Goal: Information Seeking & Learning: Learn about a topic

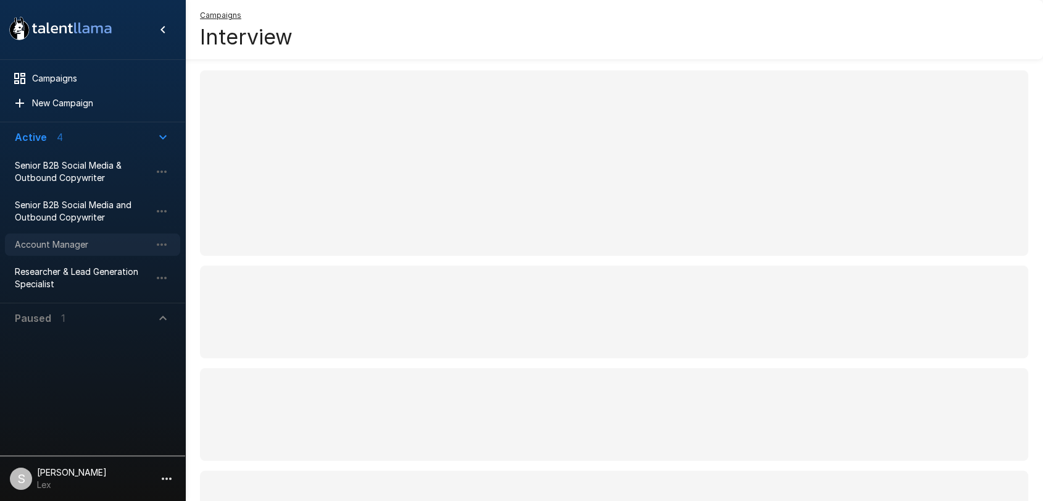
click at [53, 239] on span "Account Manager" at bounding box center [83, 244] width 136 height 12
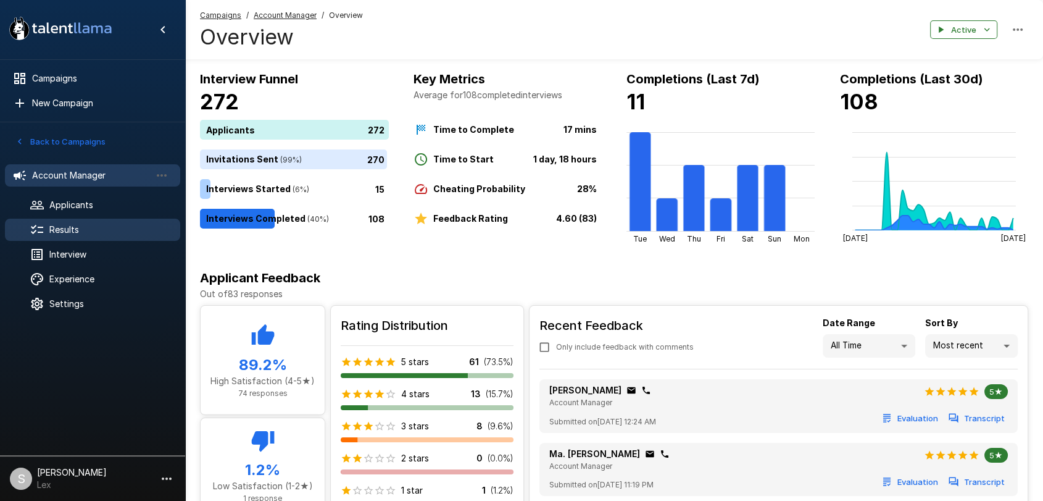
click at [78, 220] on div "Results" at bounding box center [92, 230] width 175 height 22
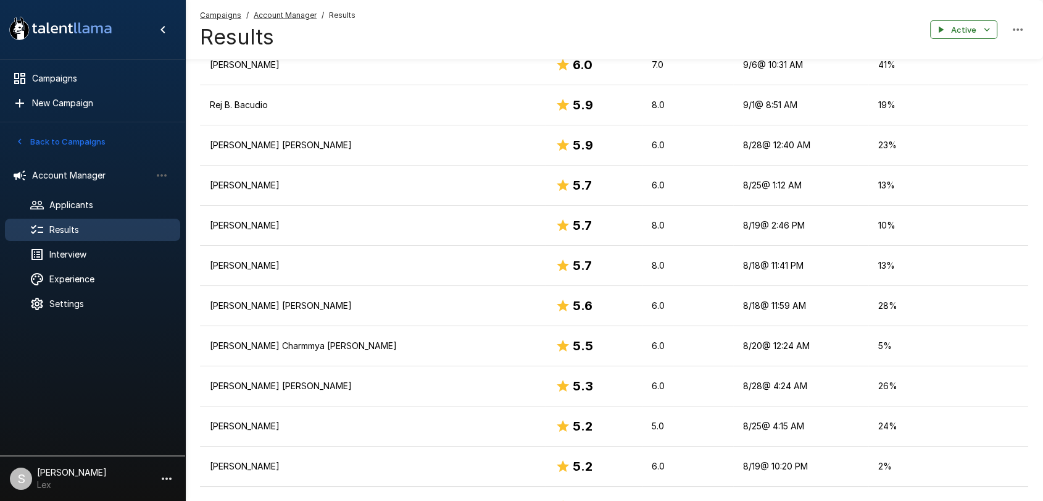
scroll to position [938, 0]
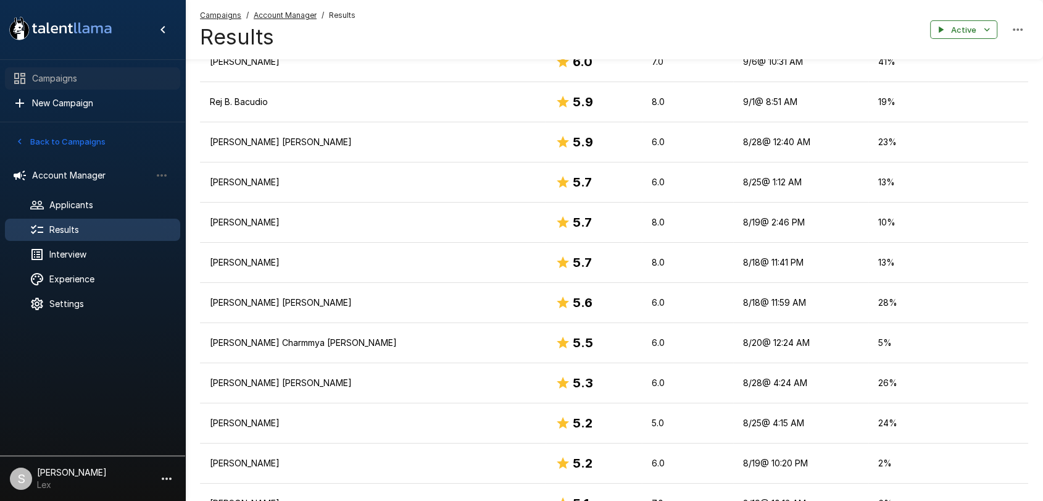
click at [59, 82] on span "Campaigns" at bounding box center [101, 78] width 138 height 12
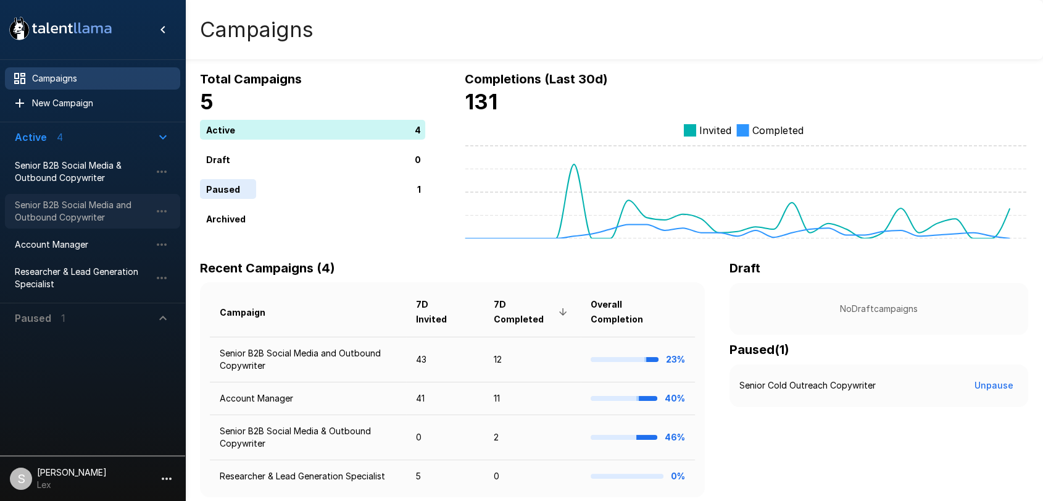
click at [56, 204] on span "Senior B2B Social Media and Outbound Copywriter" at bounding box center [83, 211] width 136 height 25
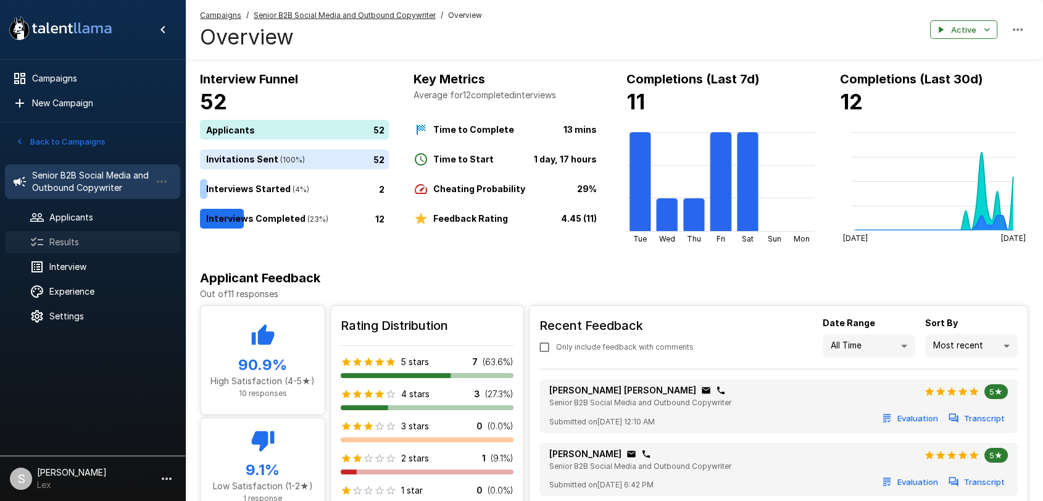
click at [59, 244] on span "Results" at bounding box center [109, 242] width 121 height 12
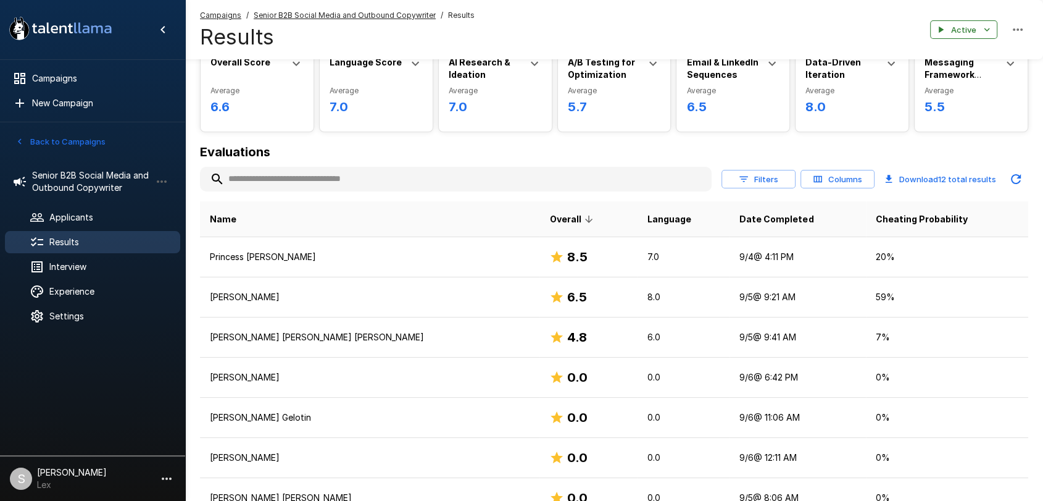
scroll to position [65, 0]
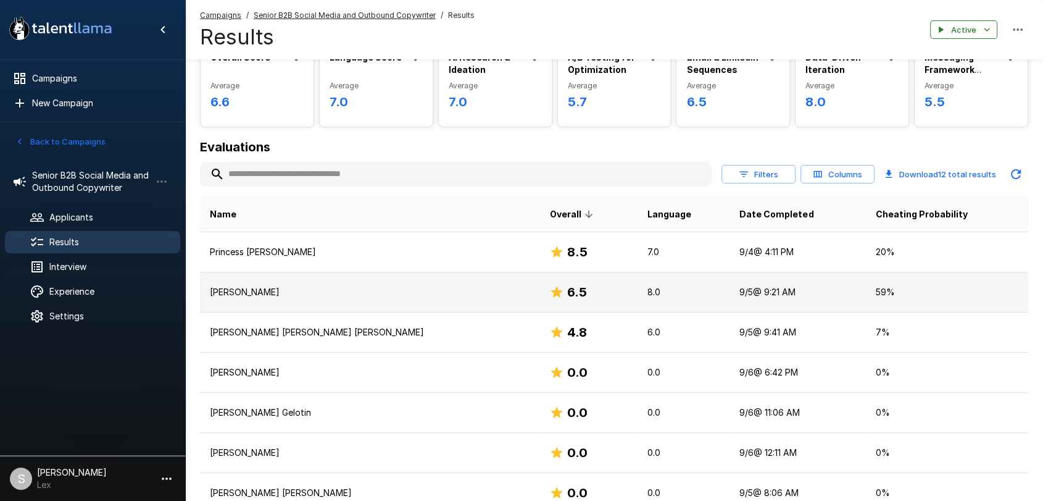
click at [261, 295] on p "[PERSON_NAME]" at bounding box center [370, 292] width 320 height 12
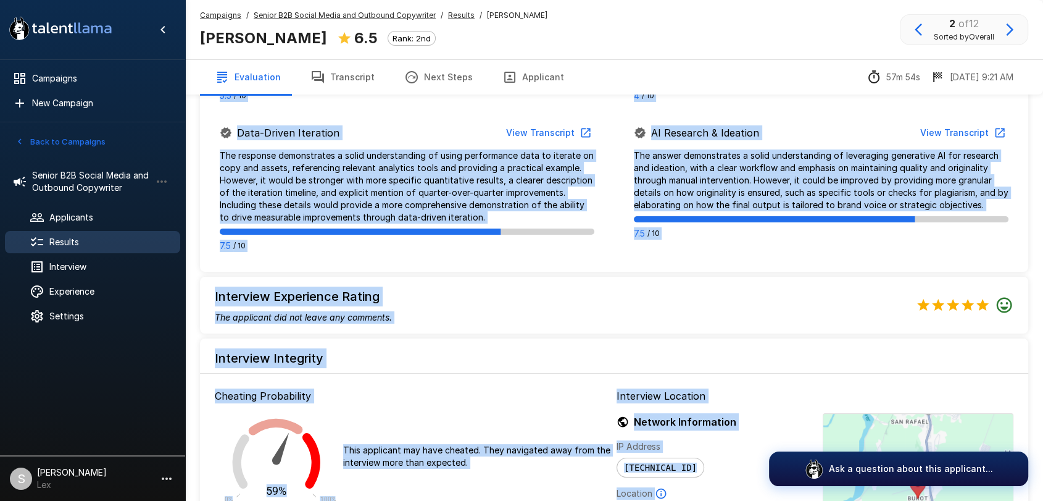
scroll to position [898, 0]
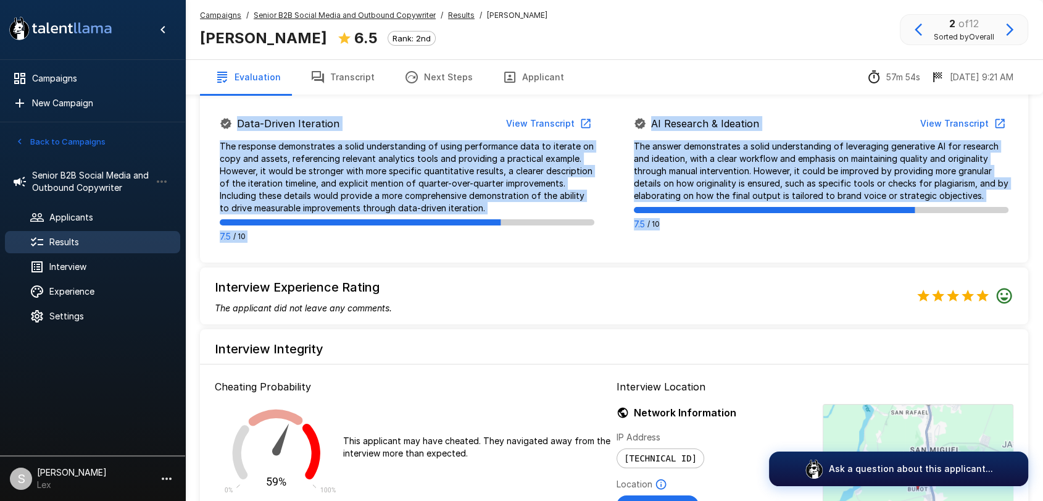
drag, startPoint x: 296, startPoint y: 130, endPoint x: 914, endPoint y: 245, distance: 628.1
copy div "Lor ipsumdolo sitame cons adip elits do eiusmodtem incididunt utlabor E4D magn,…"
